Goal: Task Accomplishment & Management: Use online tool/utility

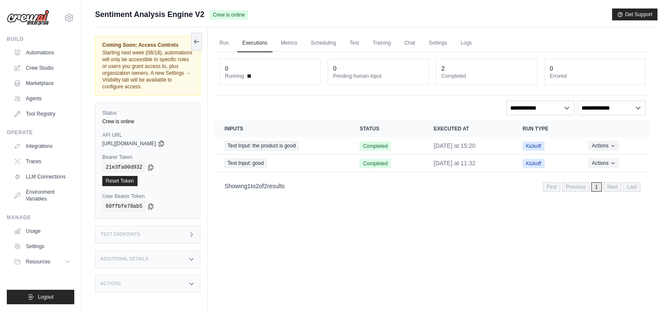
click at [150, 229] on div "Test Endpoints" at bounding box center [147, 234] width 105 height 18
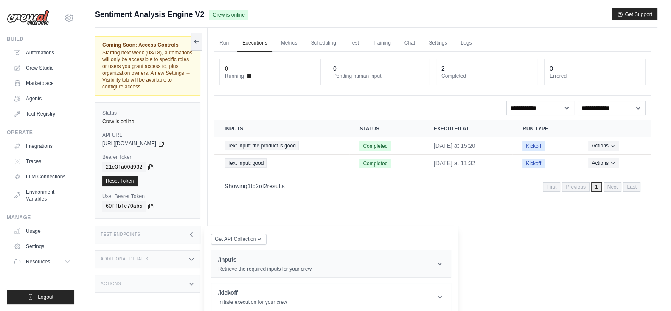
click at [228, 269] on p "Retrieve the required inputs for your crew" at bounding box center [264, 268] width 93 height 7
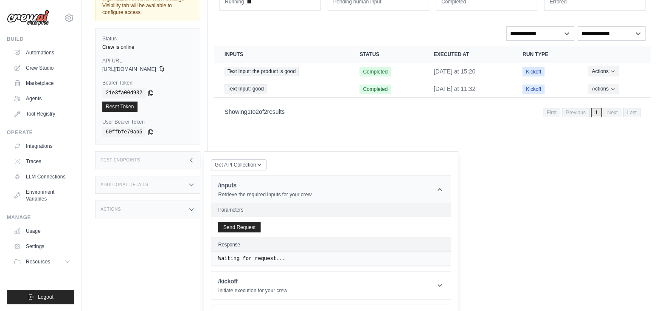
scroll to position [102, 0]
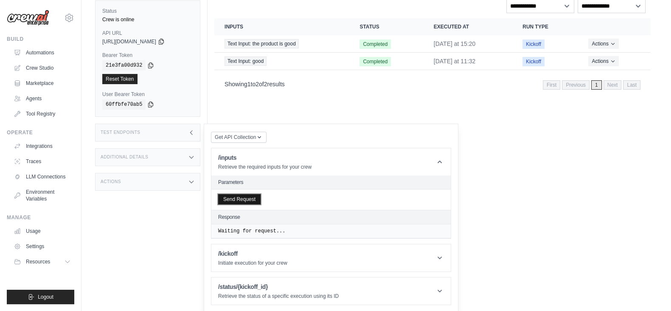
click at [250, 200] on button "Send Request" at bounding box center [239, 199] width 42 height 10
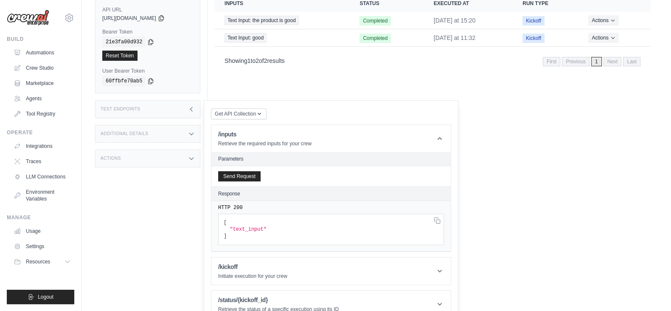
scroll to position [138, 0]
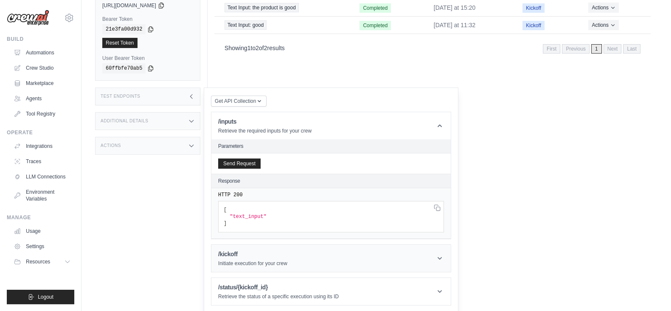
click at [257, 256] on h1 "/kickoff" at bounding box center [252, 253] width 69 height 8
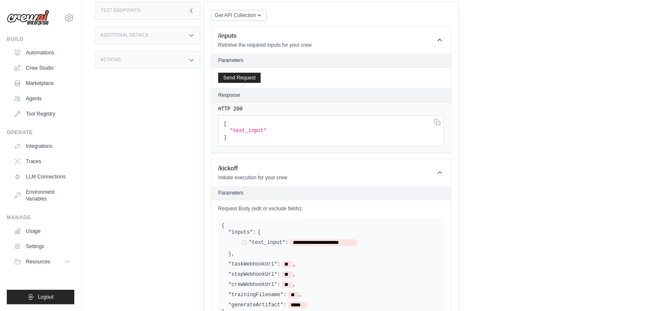
scroll to position [320, 0]
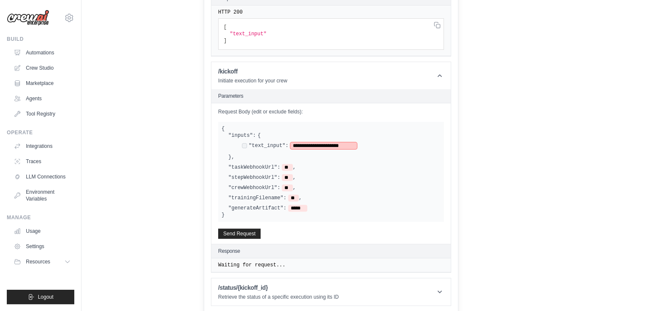
click at [347, 143] on span "**********" at bounding box center [323, 145] width 67 height 7
click at [241, 231] on button "Send Request" at bounding box center [239, 233] width 42 height 10
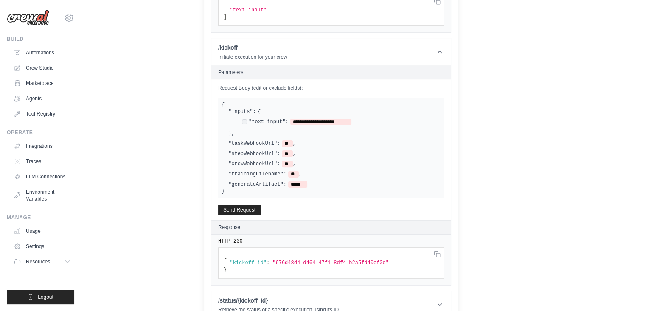
scroll to position [357, 0]
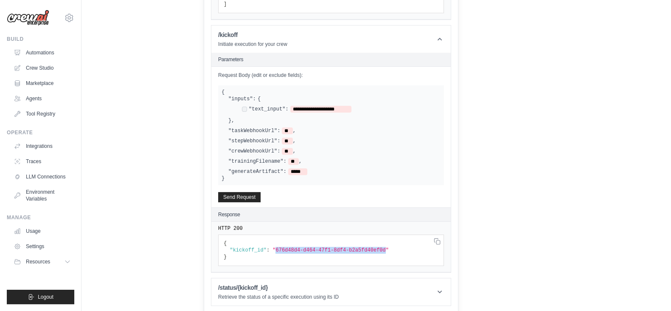
drag, startPoint x: 271, startPoint y: 247, endPoint x: 373, endPoint y: 247, distance: 102.2
click at [373, 247] on span ""676d48d4-d464-47f1-8df4-b2a5fd40ef0d"" at bounding box center [330, 250] width 116 height 6
copy span "676d48d4-d464-47f1-8df4-b2a5fd40ef0d"
click at [255, 285] on h1 "/status/{kickoff_id}" at bounding box center [278, 287] width 120 height 8
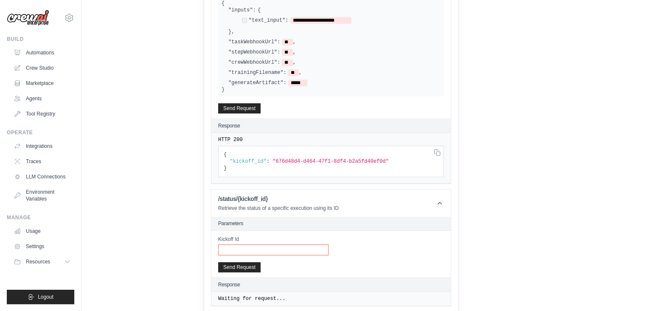
click at [236, 244] on input "Kickoff Id" at bounding box center [273, 249] width 110 height 11
paste input "**********"
type input "**********"
click at [233, 264] on button "Send Request" at bounding box center [239, 266] width 42 height 10
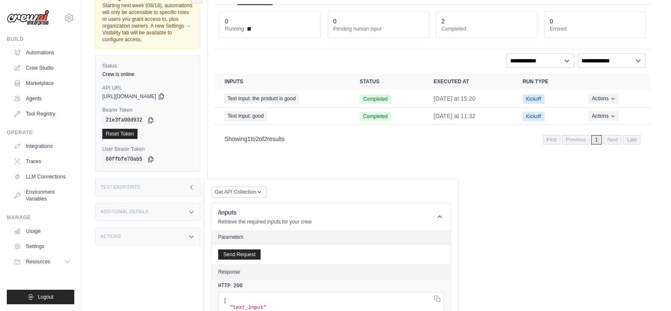
scroll to position [0, 0]
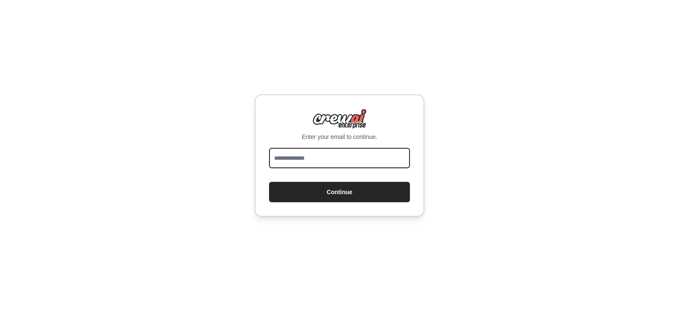
click at [312, 148] on input "email" at bounding box center [339, 158] width 141 height 20
click at [282, 154] on input "email" at bounding box center [339, 158] width 141 height 20
type input "**********"
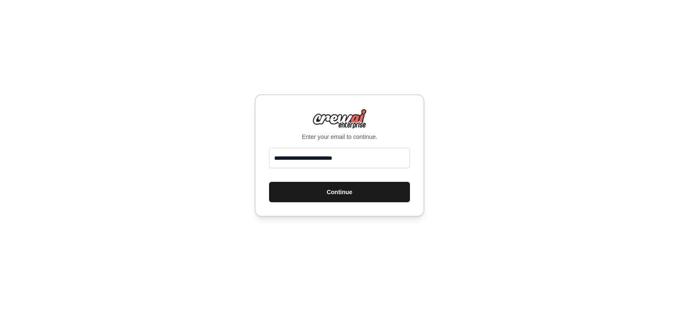
click at [338, 193] on button "Continue" at bounding box center [339, 192] width 141 height 20
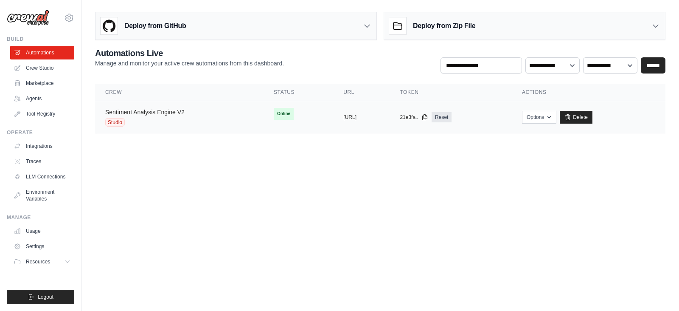
click at [151, 109] on link "Sentiment Analysis Engine V2" at bounding box center [144, 112] width 79 height 7
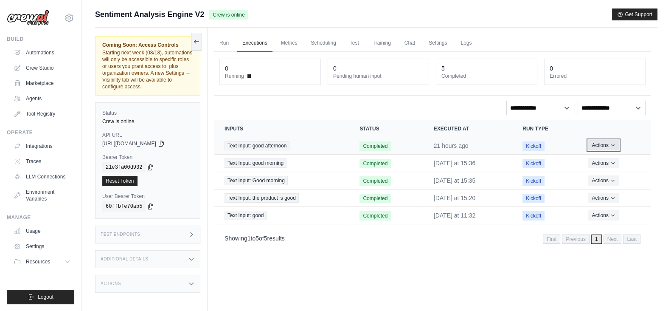
click at [611, 144] on icon "Actions for execution" at bounding box center [612, 145] width 5 height 5
click at [598, 179] on button "Delete" at bounding box center [613, 174] width 54 height 14
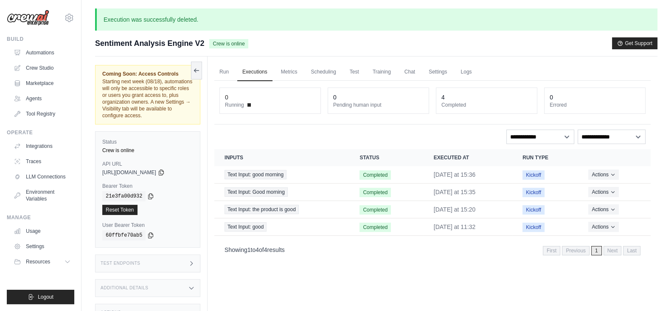
click at [420, 132] on div "**********" at bounding box center [432, 136] width 426 height 14
click at [612, 174] on icon "Actions for execution" at bounding box center [612, 173] width 5 height 5
click at [597, 199] on button "Delete" at bounding box center [613, 203] width 54 height 14
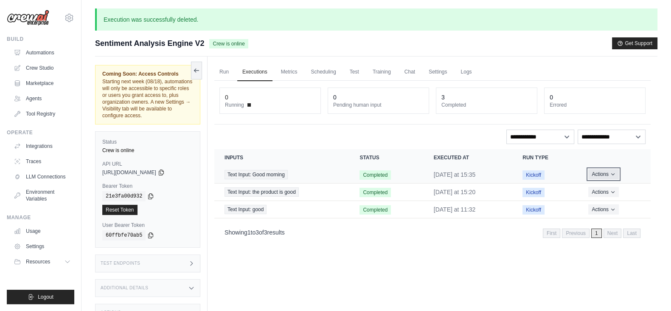
click at [613, 174] on icon "Actions for execution" at bounding box center [612, 173] width 5 height 5
click at [618, 172] on button "Actions" at bounding box center [603, 174] width 30 height 10
click at [599, 200] on button "Delete" at bounding box center [613, 203] width 54 height 14
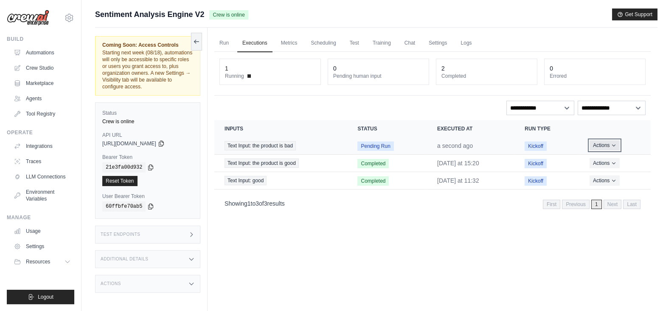
click at [611, 146] on button "Actions" at bounding box center [604, 145] width 30 height 10
click at [604, 156] on link "View Details" at bounding box center [613, 161] width 54 height 14
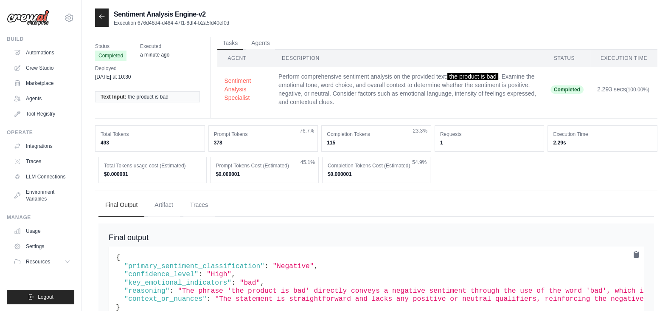
click at [98, 16] on div at bounding box center [102, 17] width 14 height 18
click at [102, 17] on icon at bounding box center [101, 16] width 5 height 4
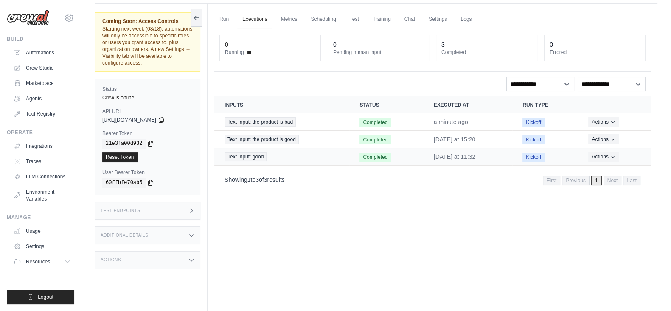
scroll to position [36, 0]
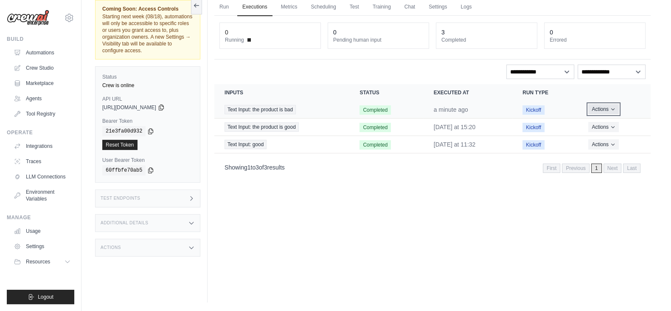
click at [609, 106] on button "Actions" at bounding box center [603, 109] width 30 height 10
click at [598, 121] on link "View Details" at bounding box center [613, 125] width 54 height 14
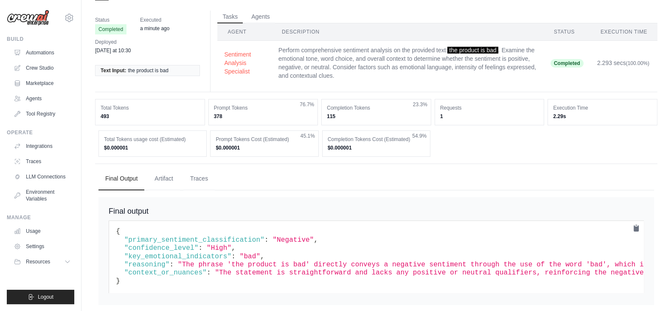
scroll to position [41, 0]
